Goal: Information Seeking & Learning: Learn about a topic

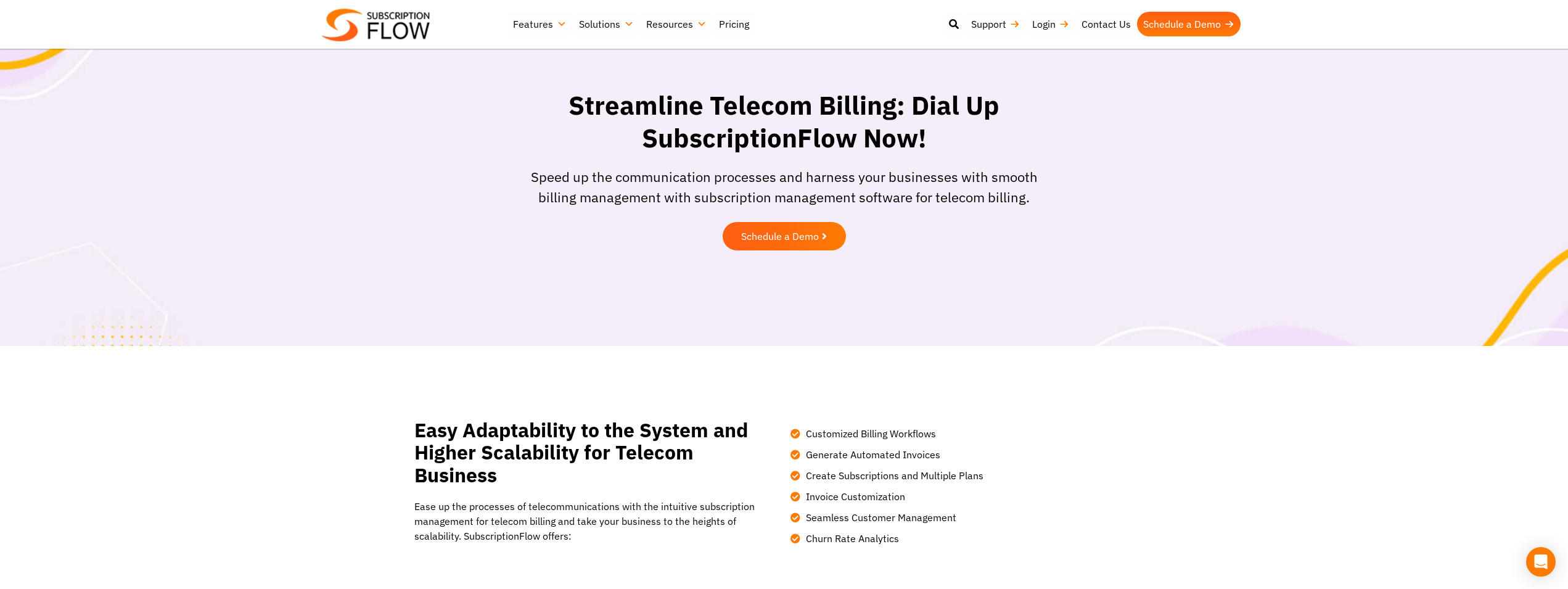
click at [404, 28] on img at bounding box center [375, 25] width 108 height 33
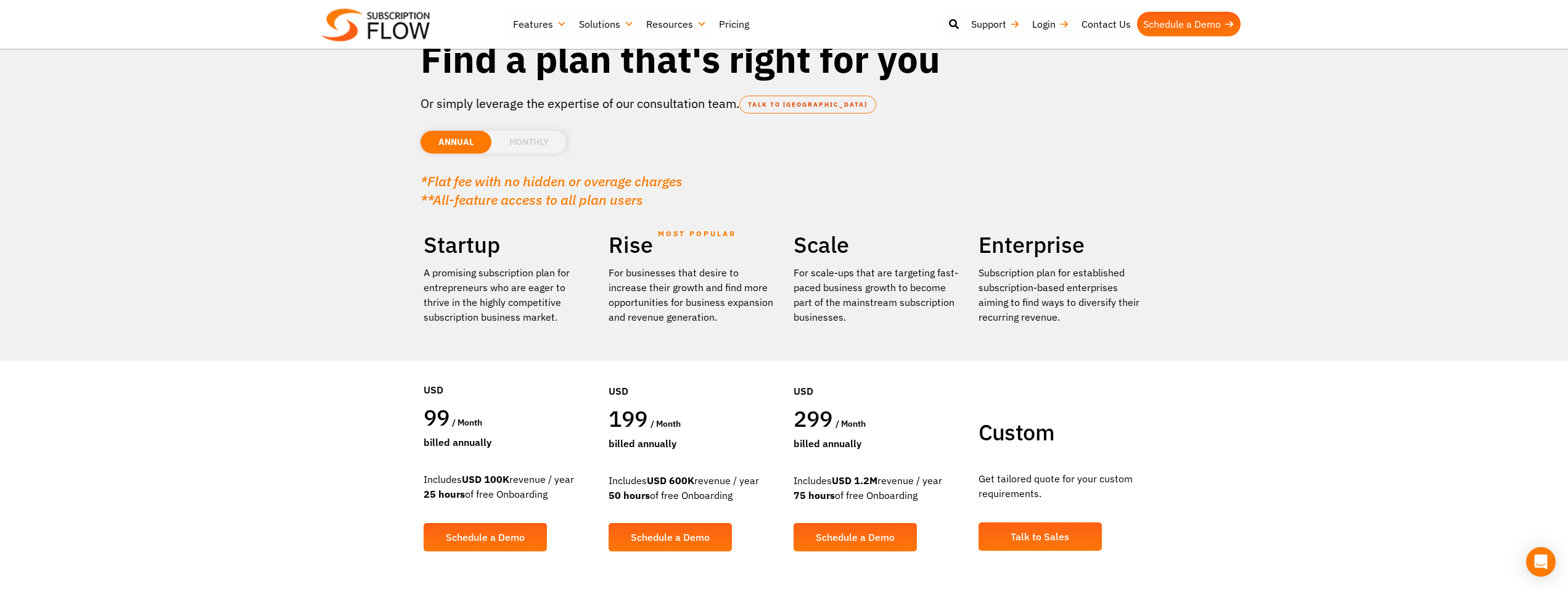
scroll to position [63, 0]
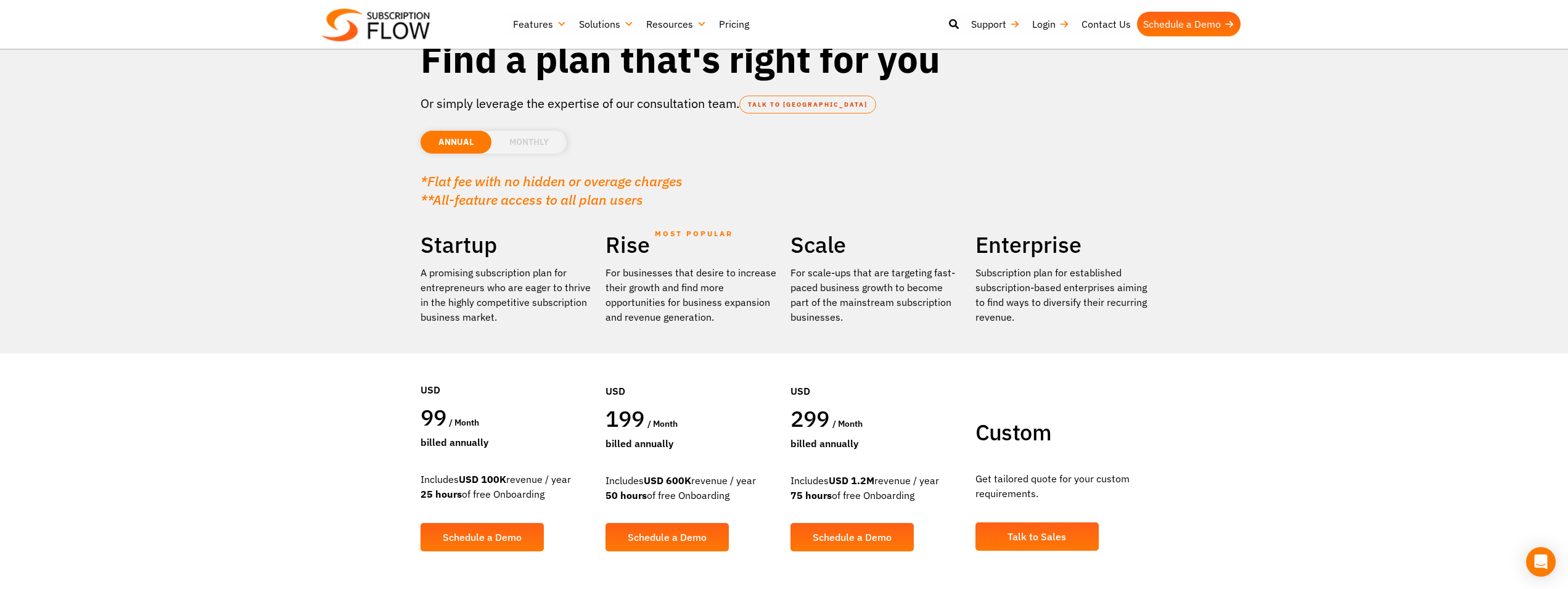
drag, startPoint x: 497, startPoint y: 480, endPoint x: 568, endPoint y: 480, distance: 71.0
click at [568, 480] on div "Includes USD 100K revenue / year 25 hours of free Onboarding" at bounding box center [506, 486] width 173 height 30
click at [533, 145] on li "MONTHLY" at bounding box center [529, 142] width 75 height 23
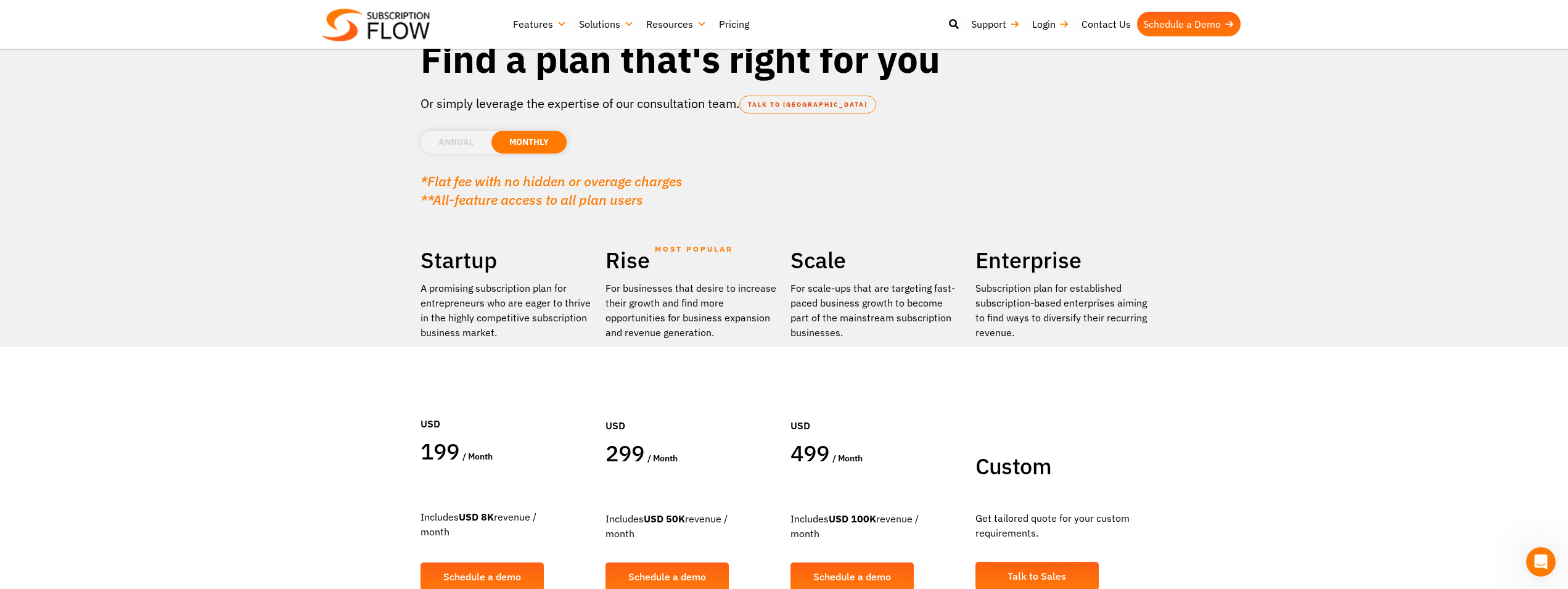
click at [466, 141] on li "ANNUAL" at bounding box center [456, 142] width 71 height 23
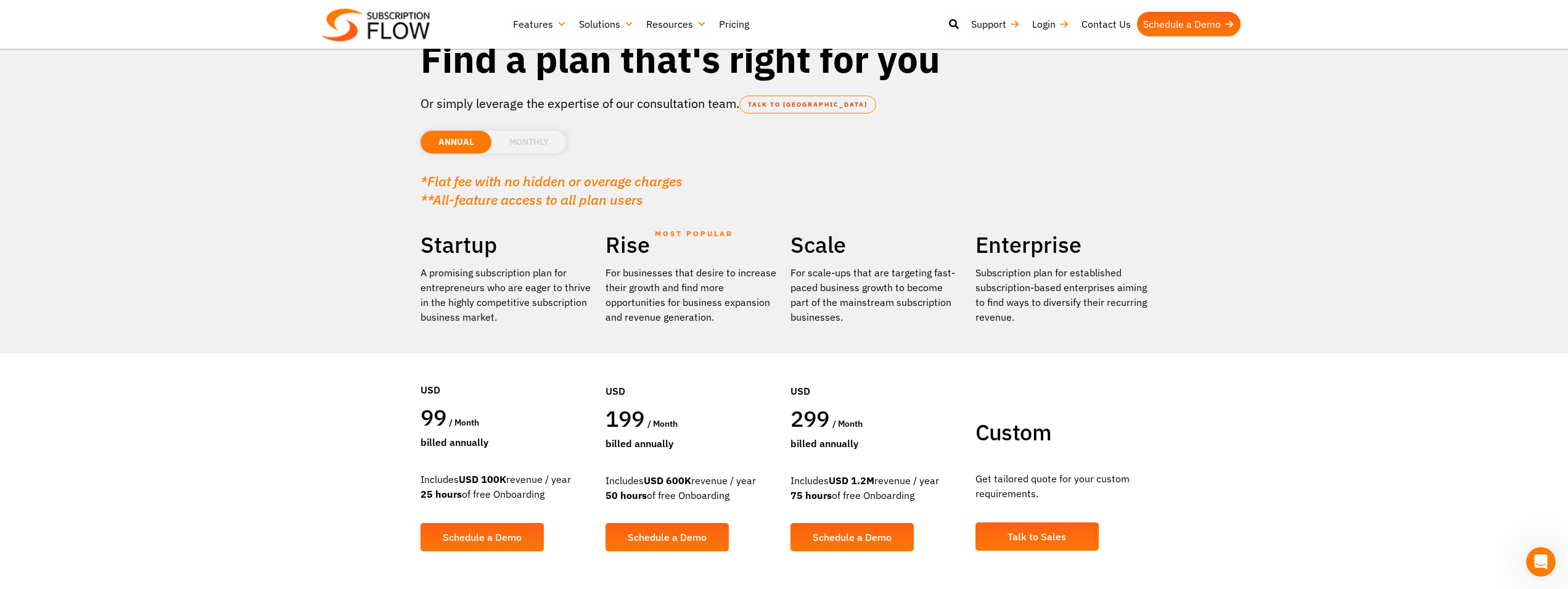
click at [516, 140] on li "MONTHLY" at bounding box center [529, 142] width 75 height 23
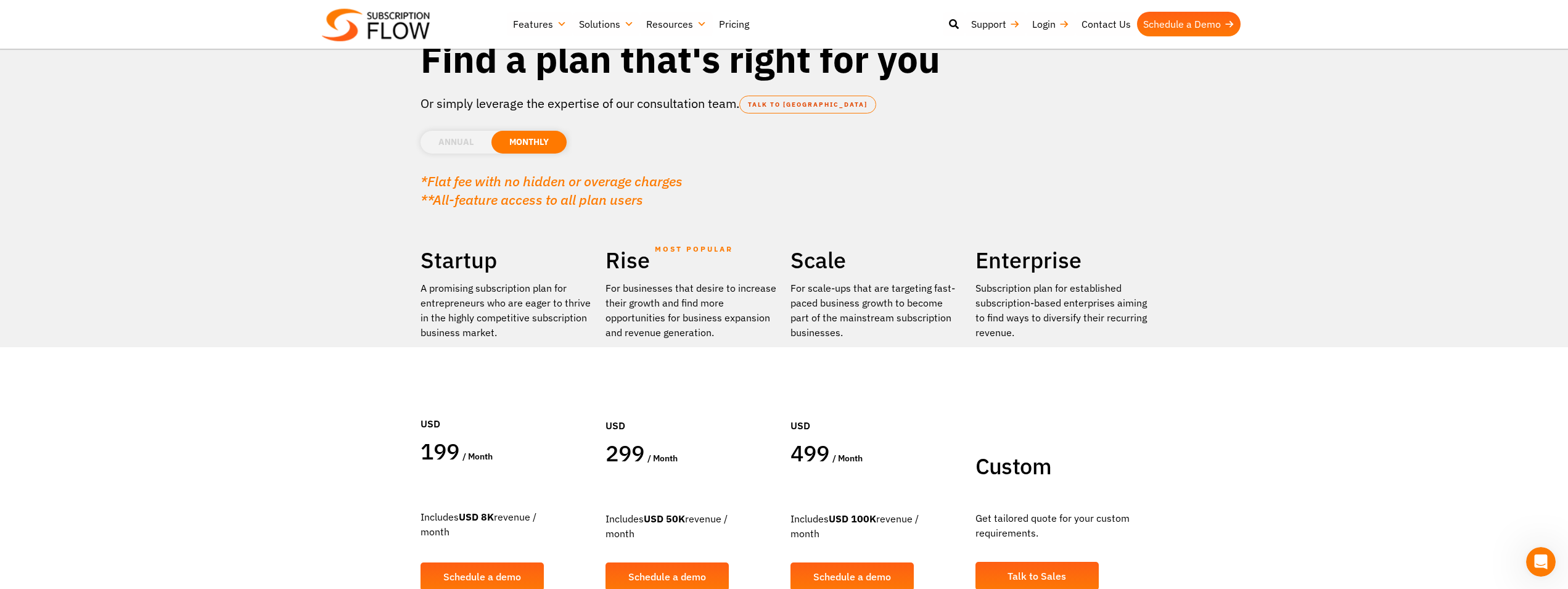
click at [463, 138] on li "ANNUAL" at bounding box center [456, 142] width 71 height 23
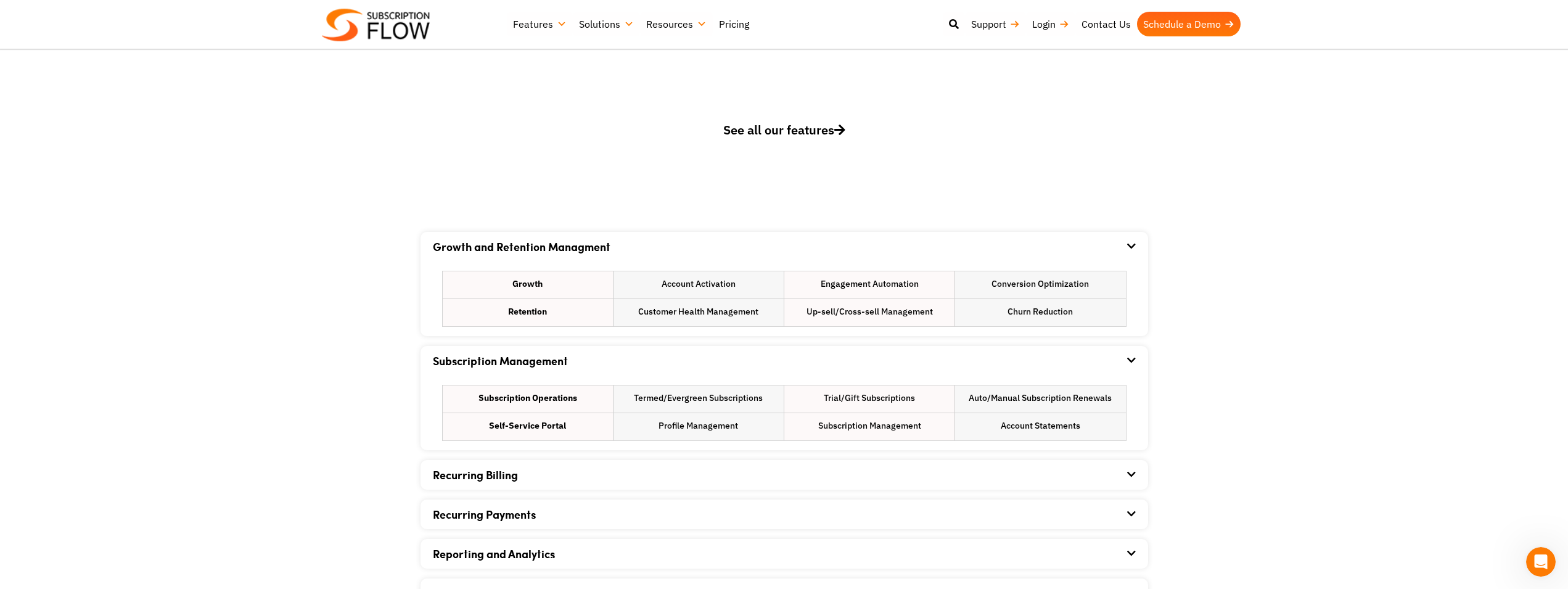
scroll to position [629, 0]
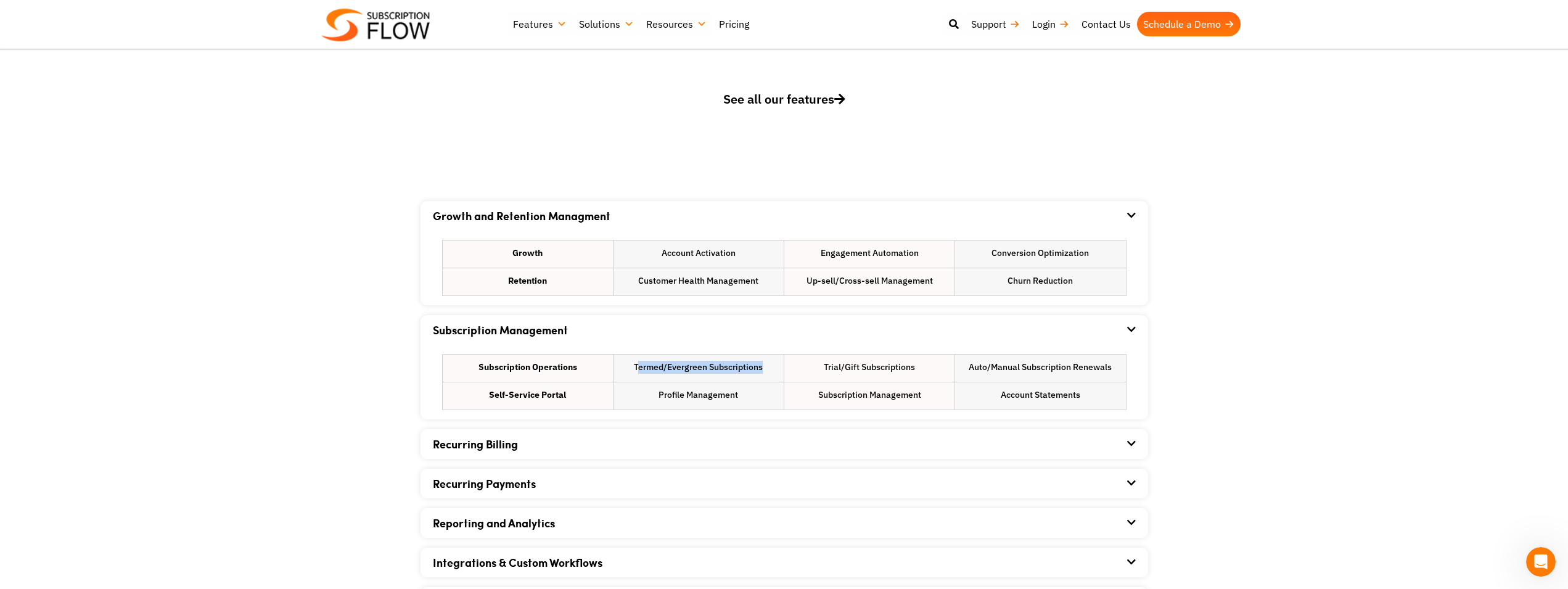
drag, startPoint x: 667, startPoint y: 365, endPoint x: 762, endPoint y: 365, distance: 95.0
click at [762, 365] on li "Termed/Evergreen Subscriptions" at bounding box center [698, 368] width 170 height 27
click at [1057, 368] on li "Auto/Manual Subscription Renewals" at bounding box center [1040, 368] width 170 height 27
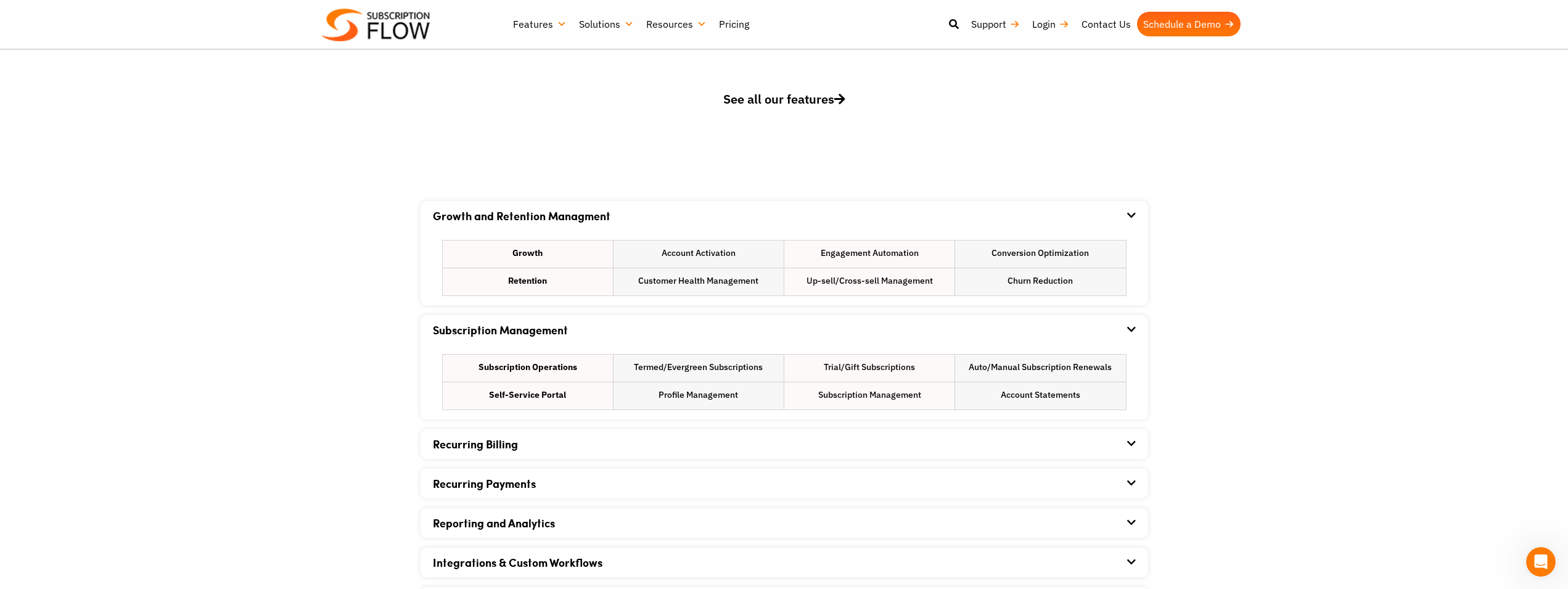
click at [1044, 395] on li "Account Statements" at bounding box center [1040, 396] width 170 height 27
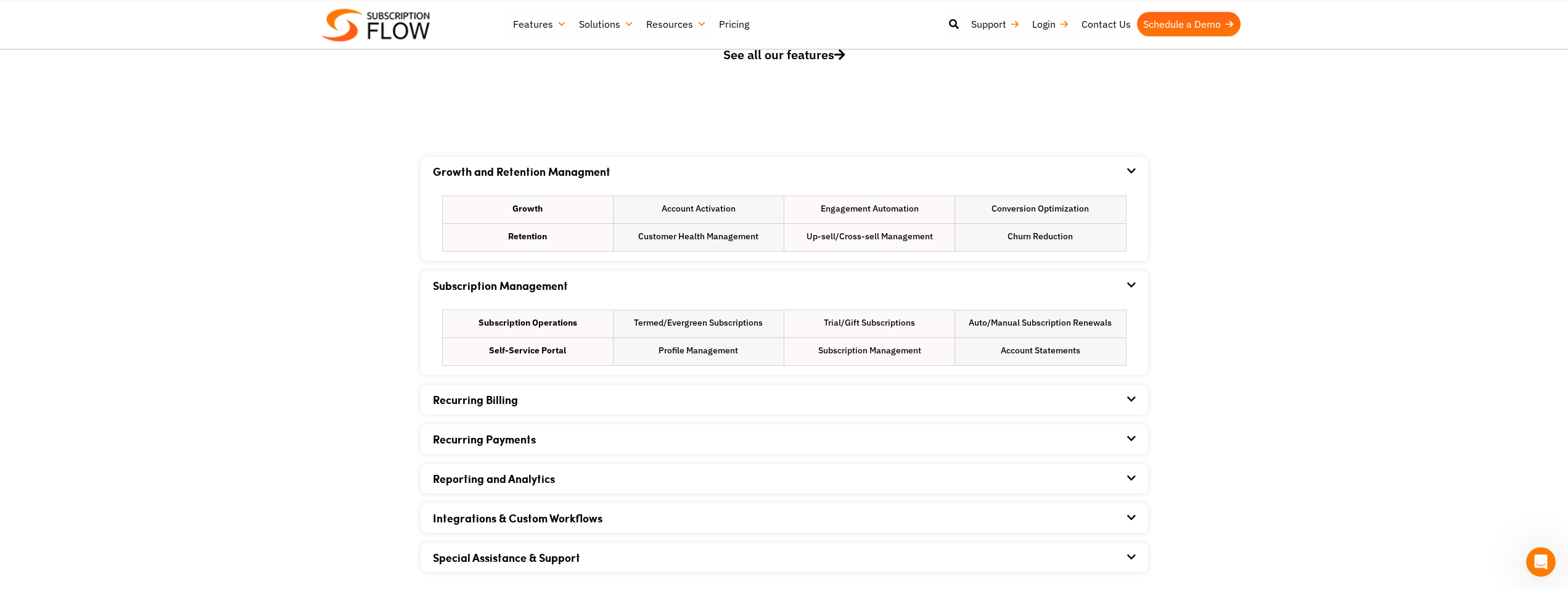
scroll to position [692, 0]
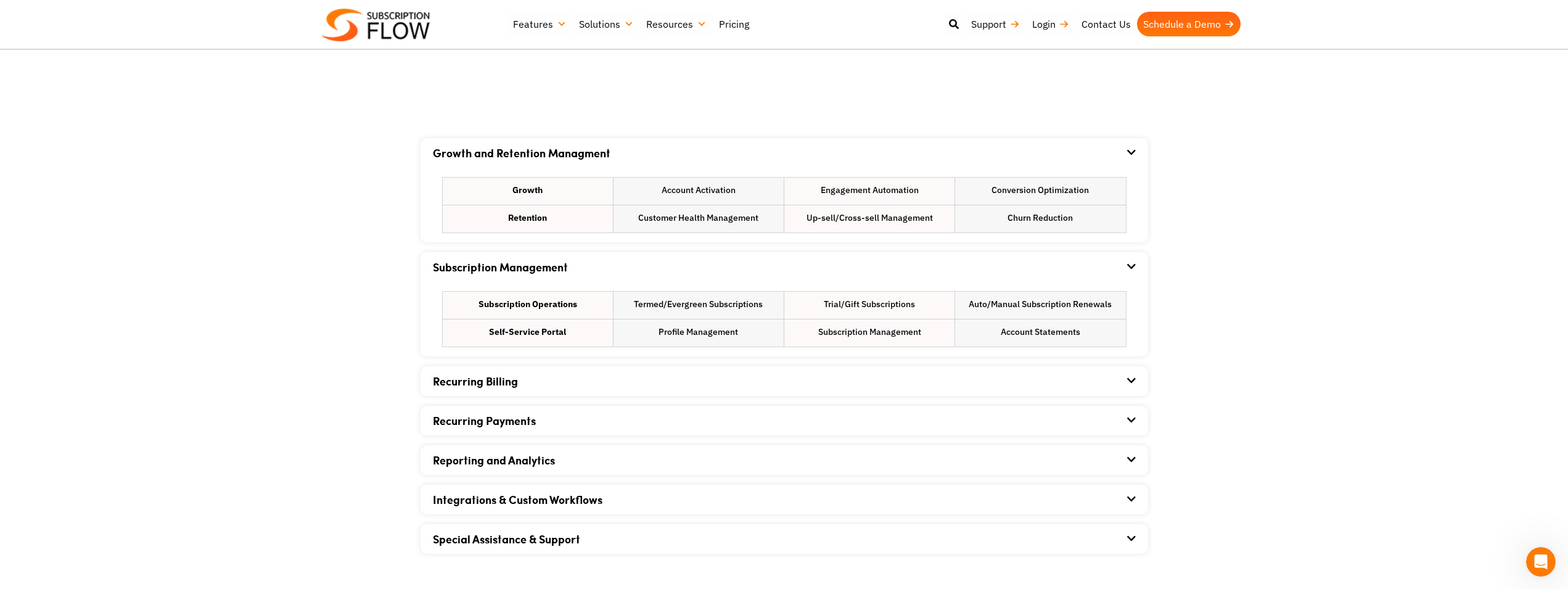
click at [636, 372] on div "Recurring Billing" at bounding box center [784, 381] width 703 height 30
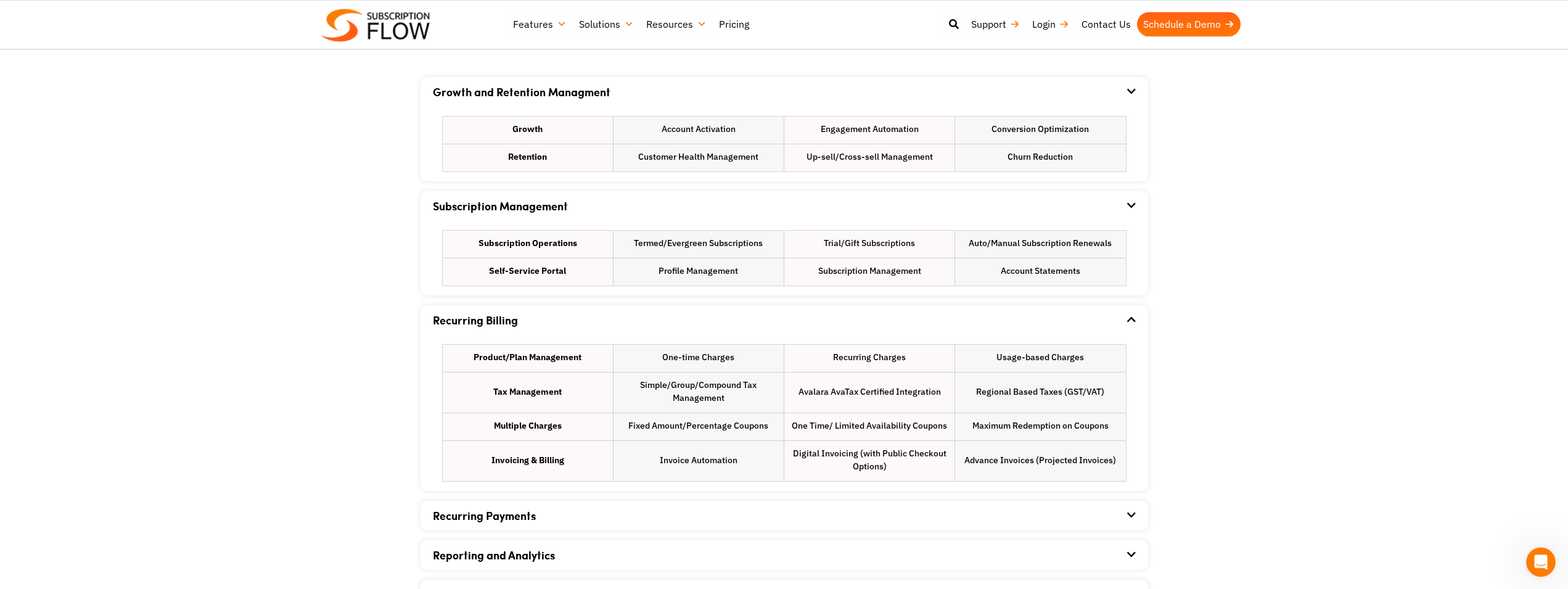
scroll to position [755, 0]
click at [521, 517] on link "Recurring Payments" at bounding box center [484, 513] width 103 height 16
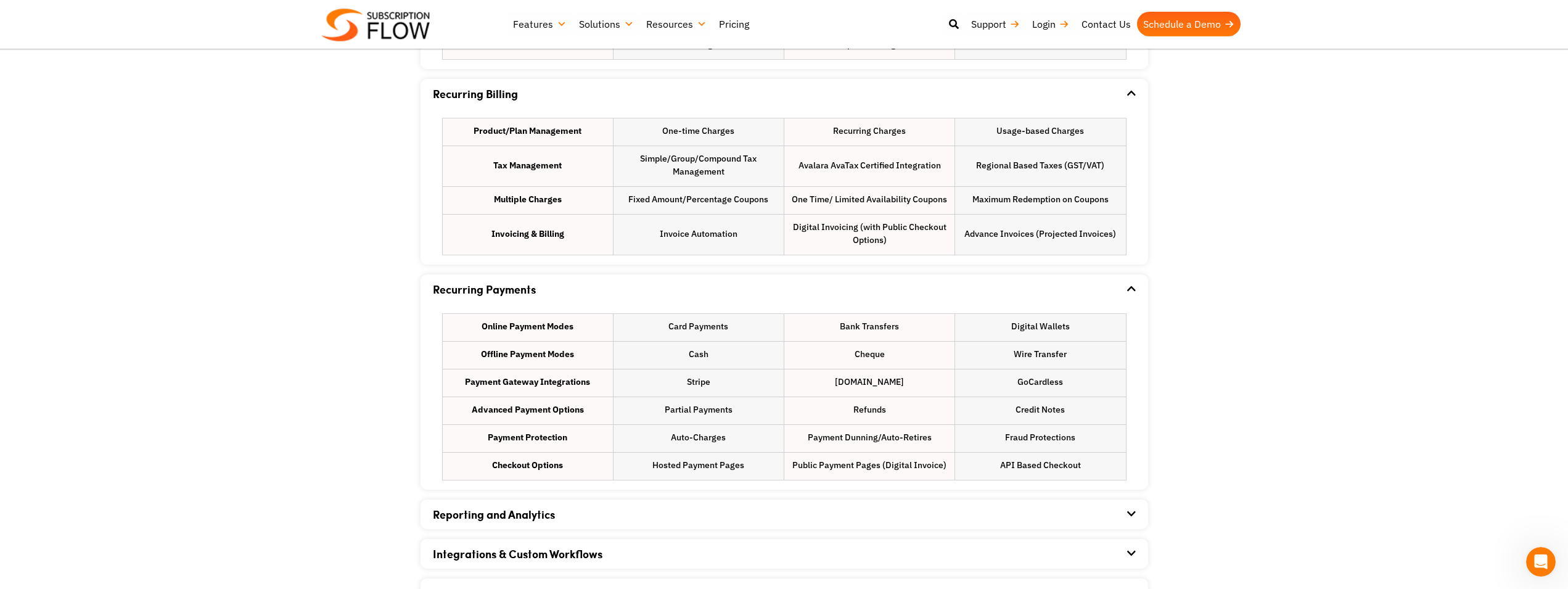
scroll to position [1007, 0]
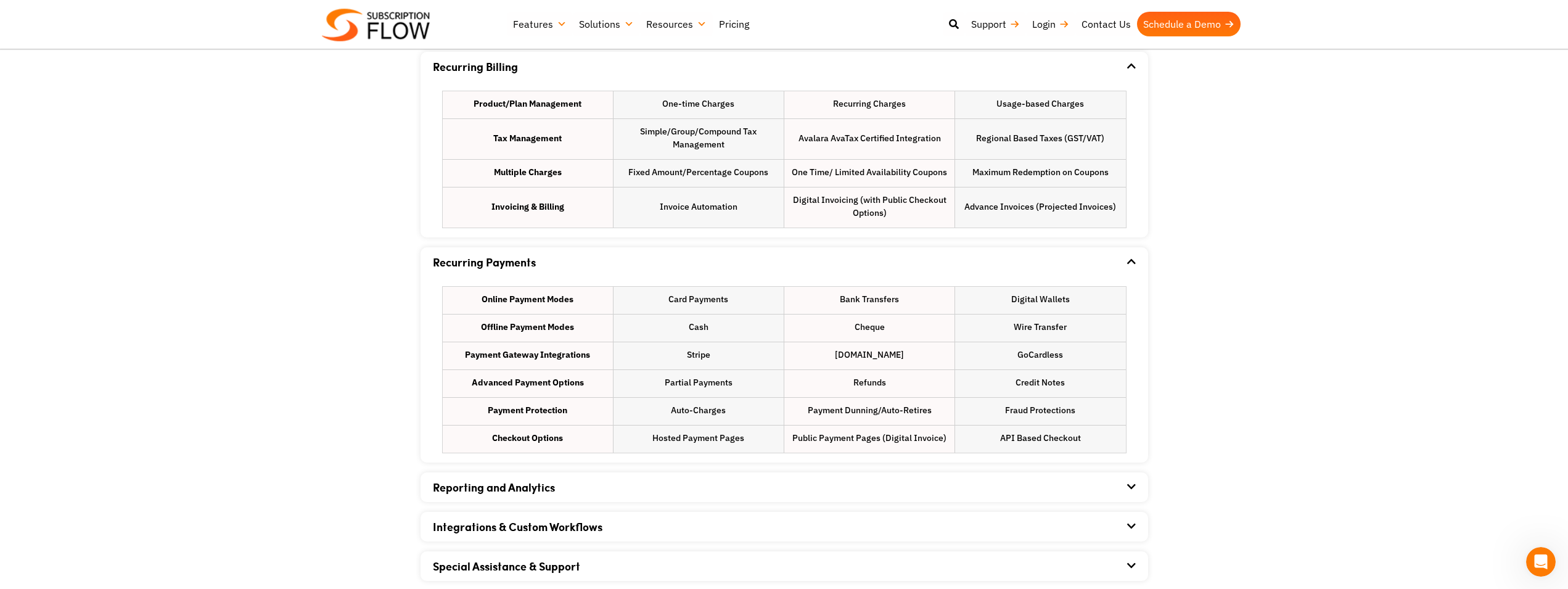
click at [526, 529] on link "Integrations & Custom Workflows" at bounding box center [518, 526] width 169 height 16
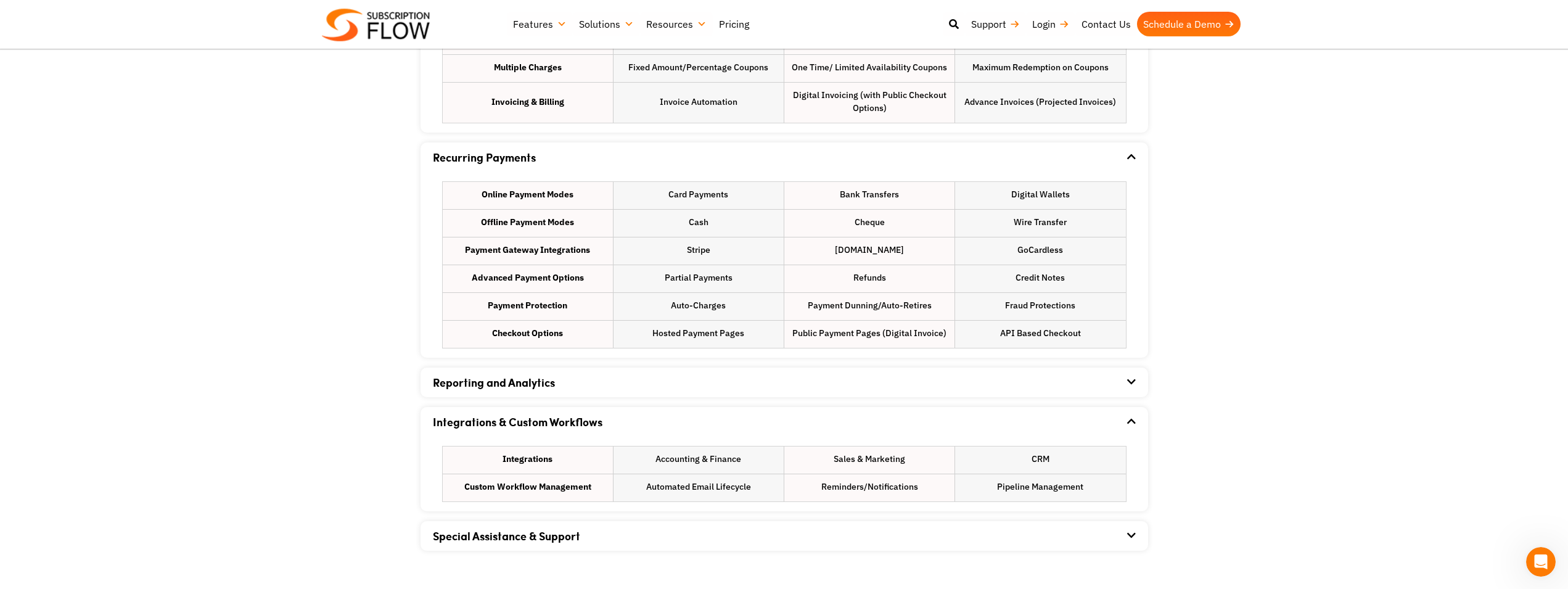
scroll to position [1195, 0]
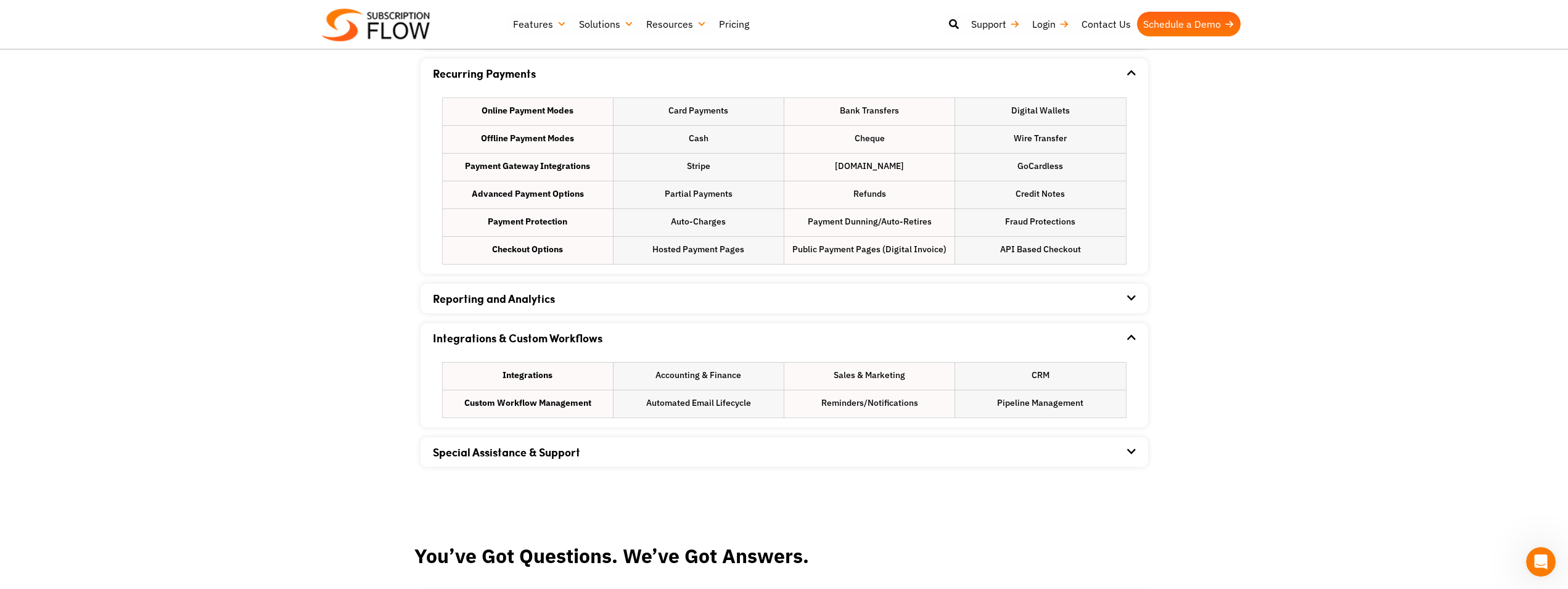
click at [569, 459] on link "Special Assistance & Support" at bounding box center [506, 452] width 147 height 16
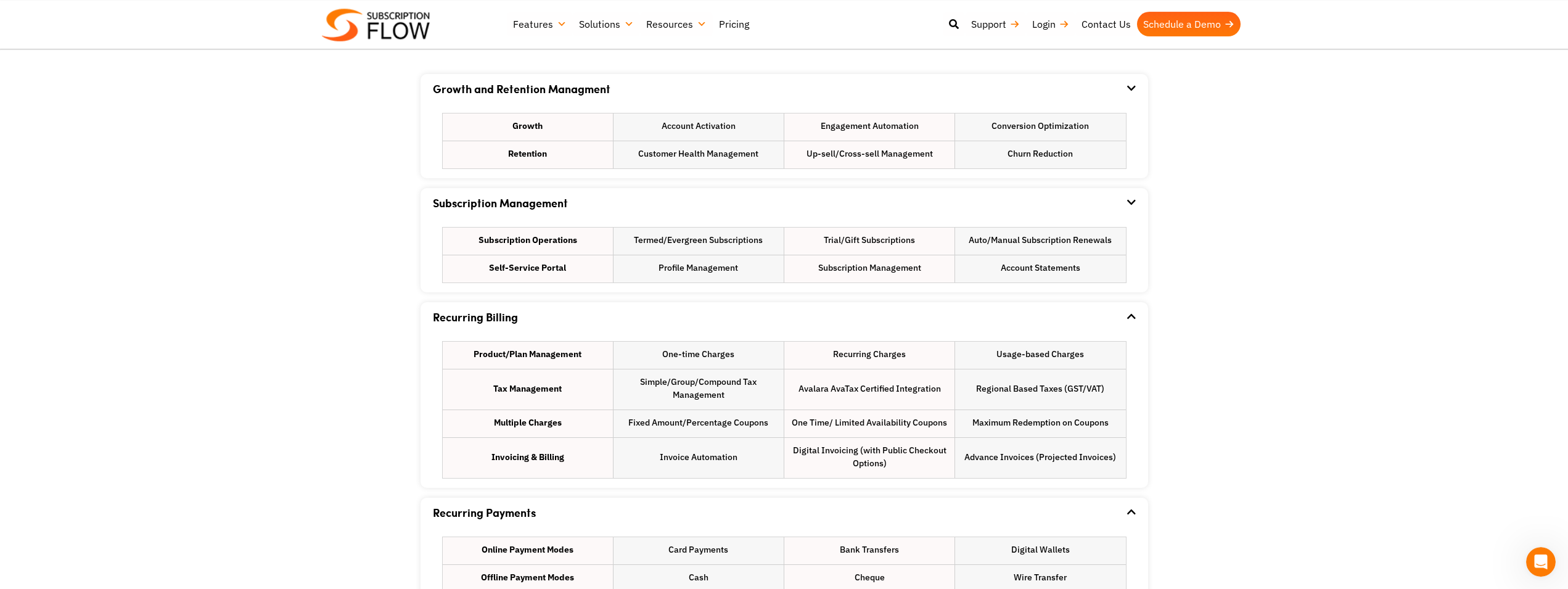
scroll to position [755, 0]
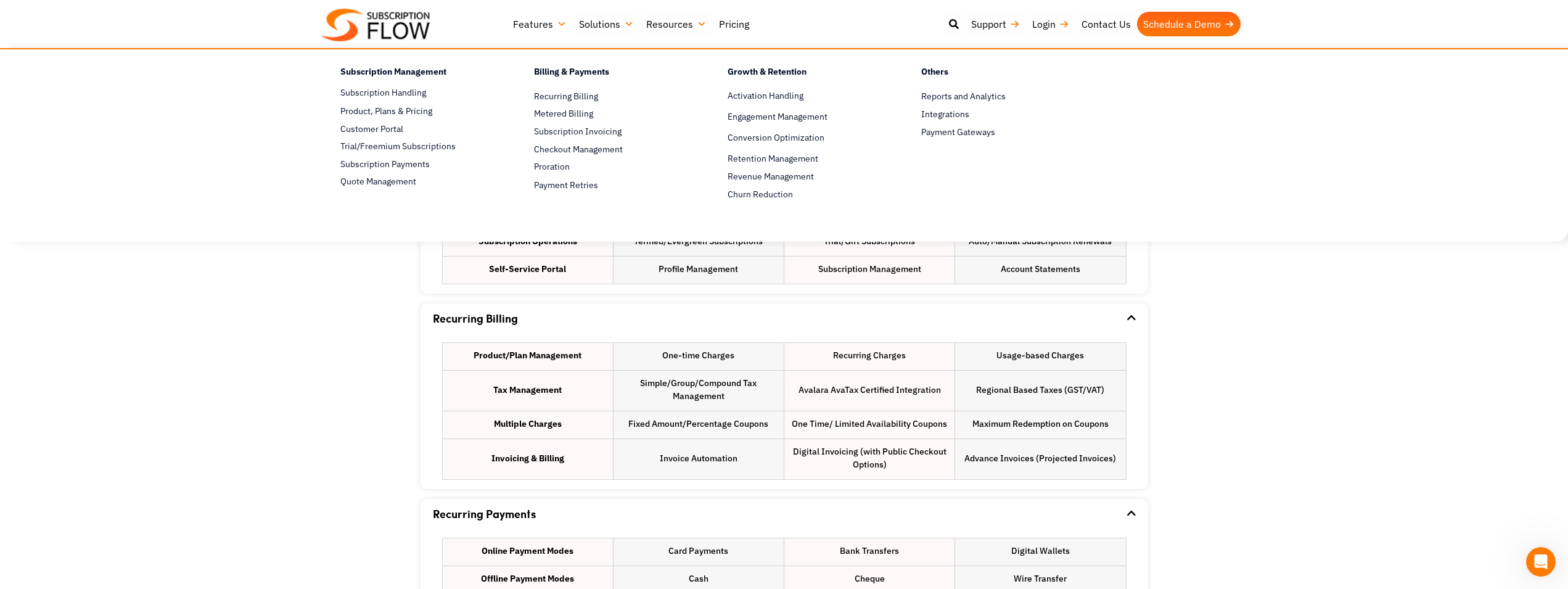
click at [555, 22] on link "Features" at bounding box center [540, 24] width 66 height 25
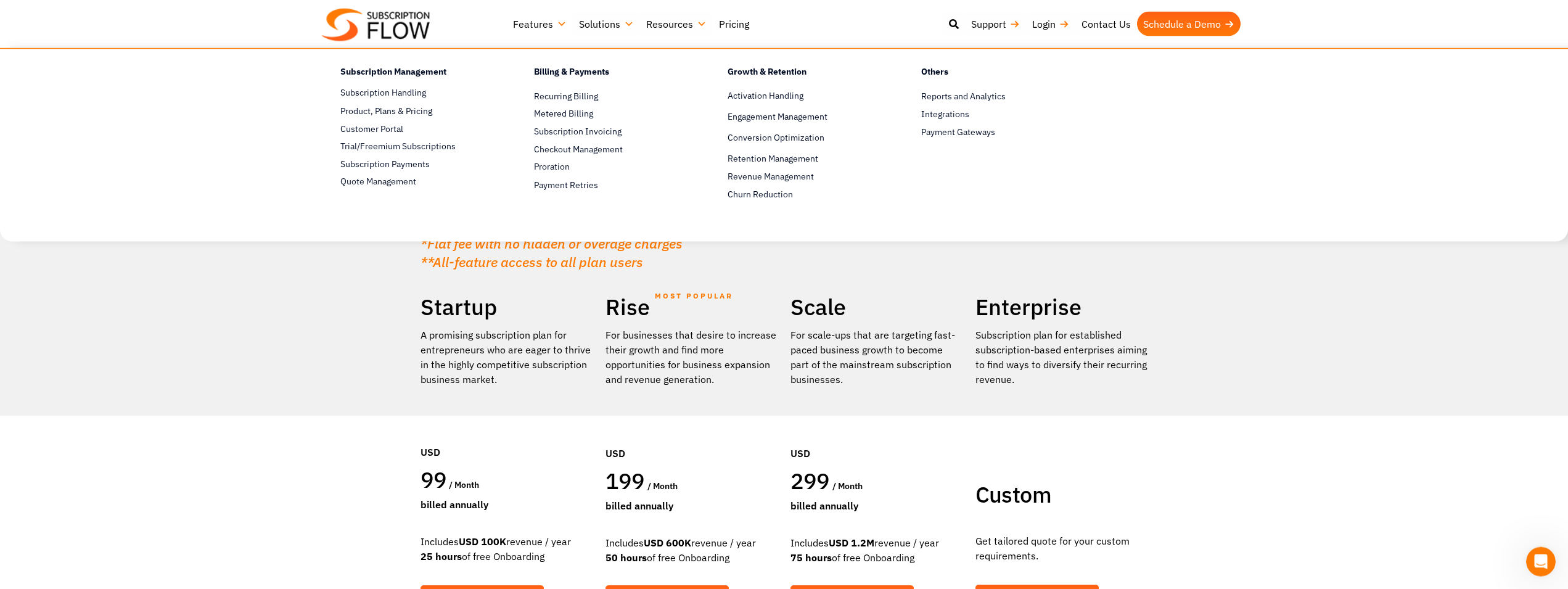
scroll to position [0, 0]
click at [956, 114] on span "Integrations" at bounding box center [945, 114] width 48 height 13
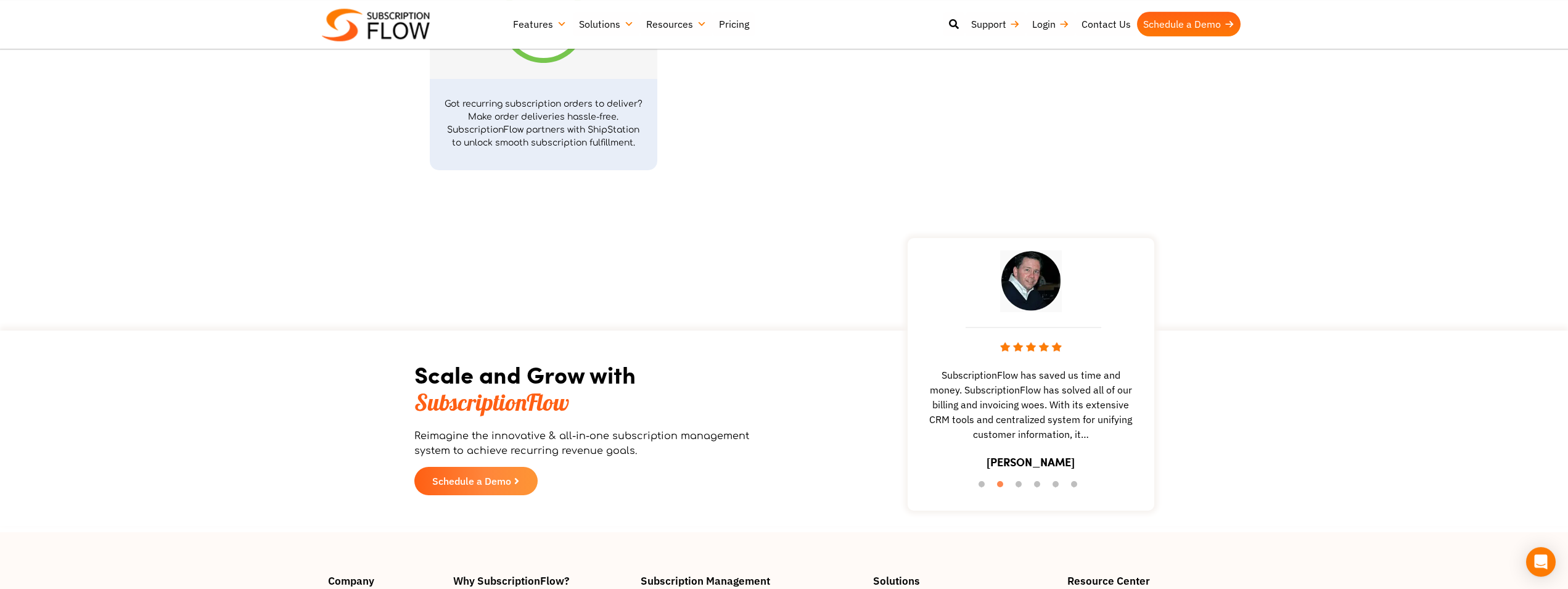
scroll to position [4718, 0]
